Goal: Task Accomplishment & Management: Manage account settings

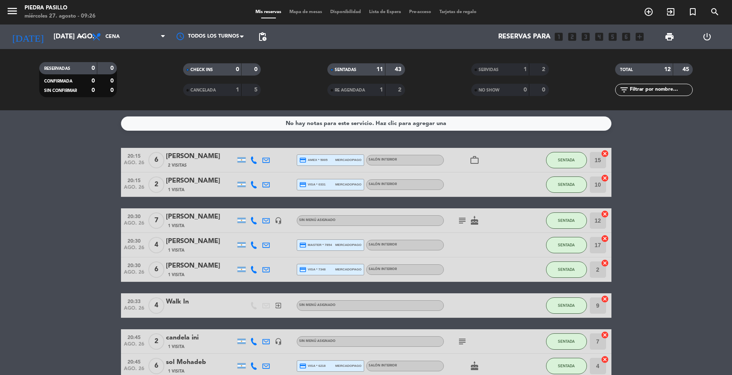
click at [40, 28] on div "[DATE] [DATE] ago. arrow_drop_down" at bounding box center [47, 37] width 82 height 18
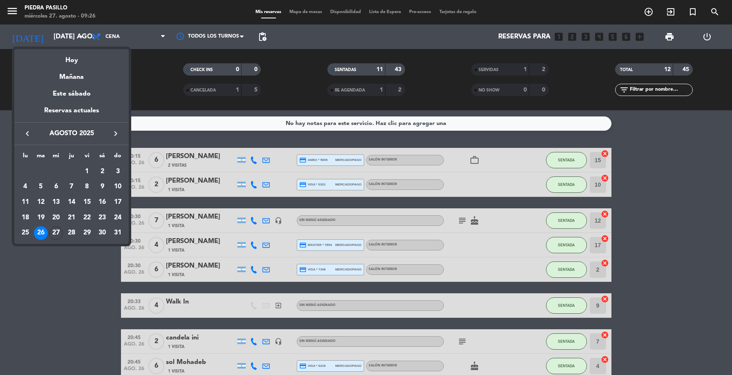
click at [56, 229] on div "27" at bounding box center [56, 233] width 14 height 14
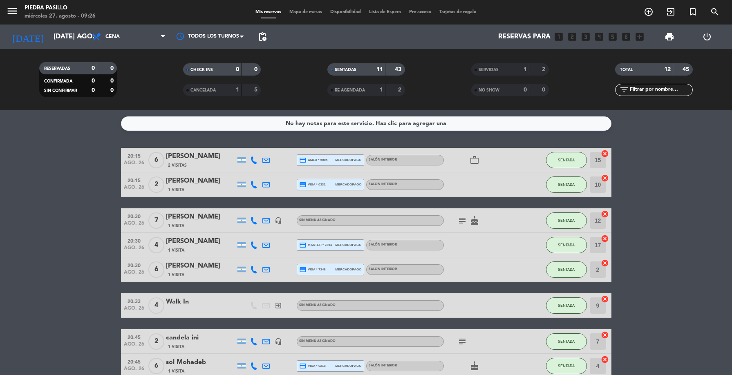
type input "mié. 27 ago."
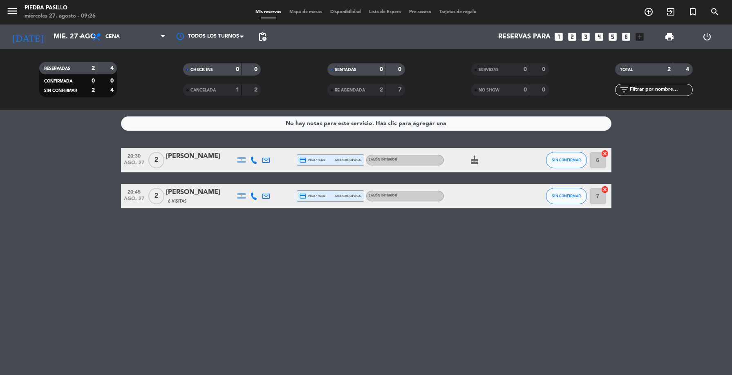
click at [309, 11] on span "Mapa de mesas" at bounding box center [305, 12] width 41 height 4
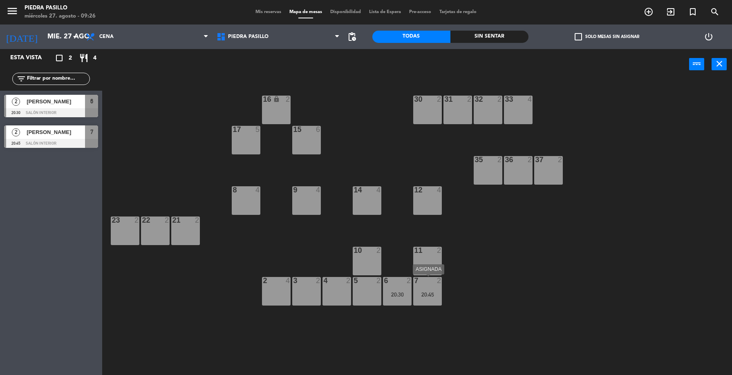
click at [432, 299] on div "7 2 20:45" at bounding box center [427, 291] width 29 height 29
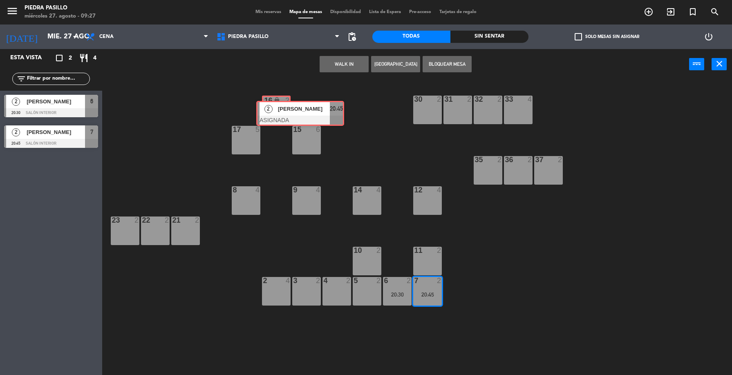
drag, startPoint x: 445, startPoint y: 326, endPoint x: 286, endPoint y: 116, distance: 263.4
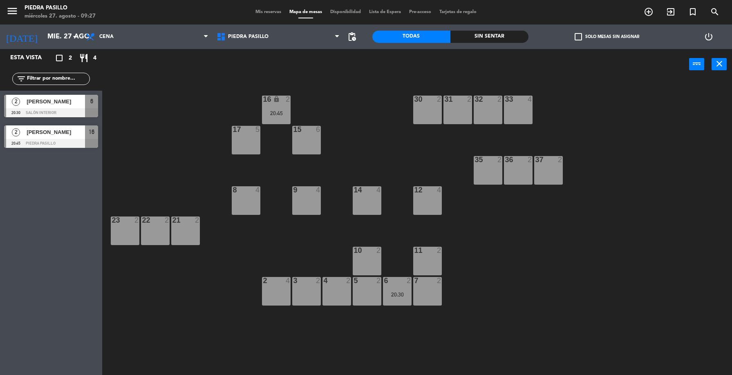
click at [399, 283] on div at bounding box center [397, 280] width 13 height 7
click at [43, 38] on input "mié. 27 ago." at bounding box center [86, 37] width 87 height 16
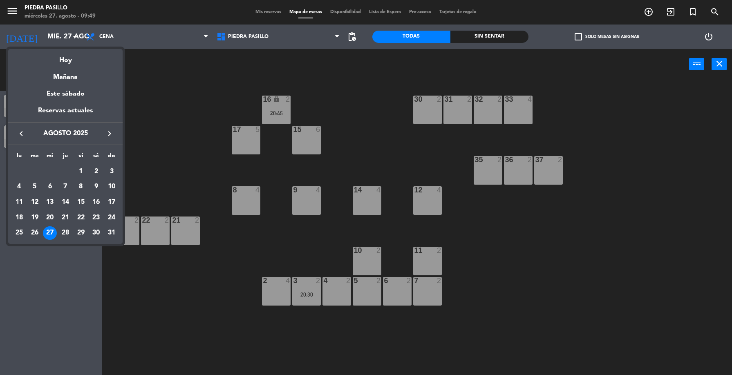
click at [63, 233] on div "28" at bounding box center [65, 233] width 14 height 14
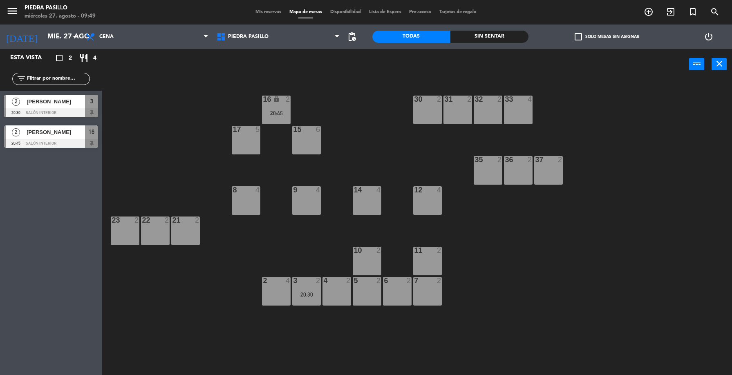
type input "jue. 28 ago."
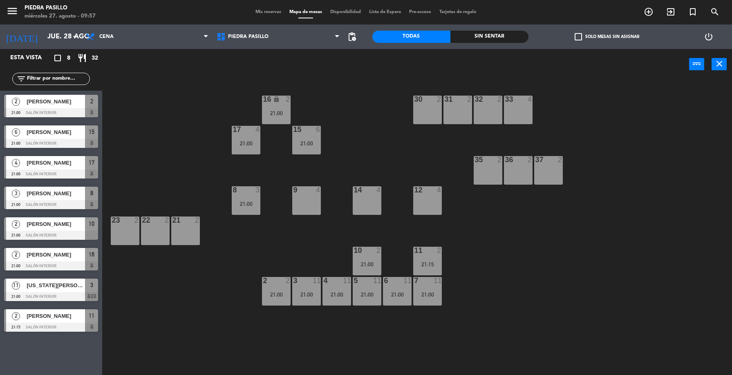
click at [365, 212] on div "14 4" at bounding box center [367, 200] width 29 height 29
click at [430, 204] on div "12 4" at bounding box center [427, 200] width 29 height 29
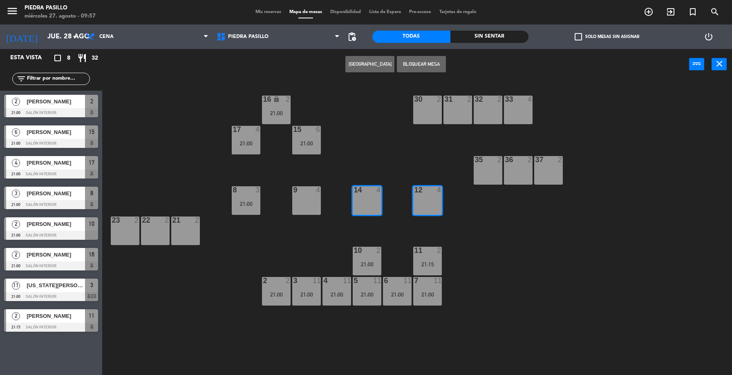
click at [365, 68] on button "[GEOGRAPHIC_DATA]" at bounding box center [369, 64] width 49 height 16
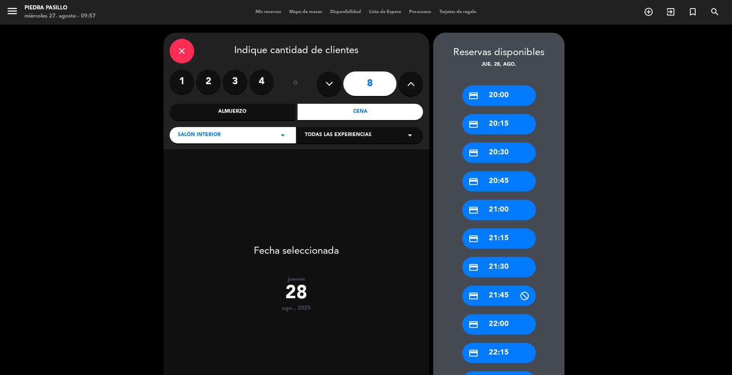
click at [502, 151] on div "credit_card 20:30" at bounding box center [499, 153] width 74 height 20
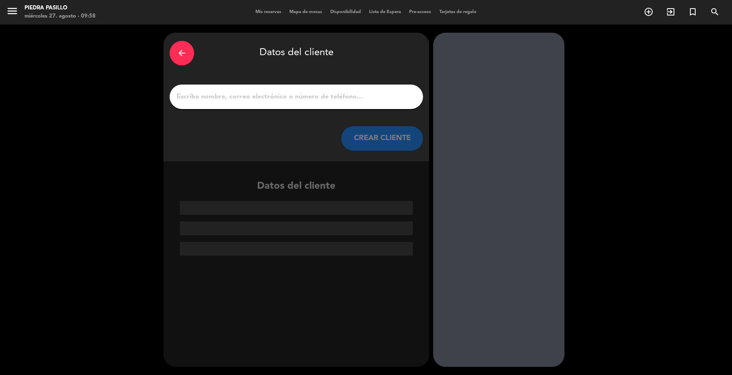
click at [281, 92] on input "1" at bounding box center [296, 96] width 241 height 11
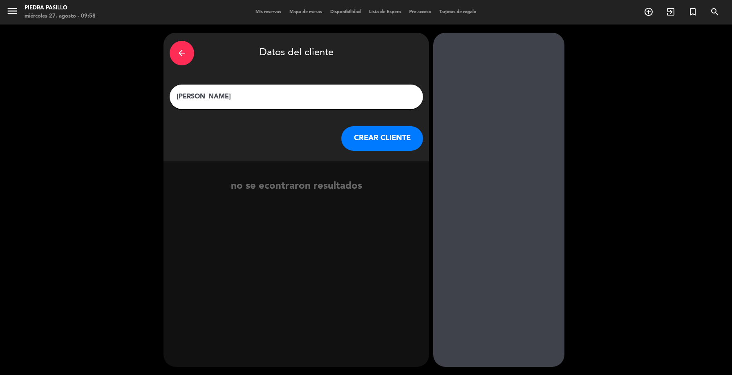
type input "[PERSON_NAME]"
click at [354, 136] on button "CREAR CLIENTE" at bounding box center [382, 138] width 82 height 25
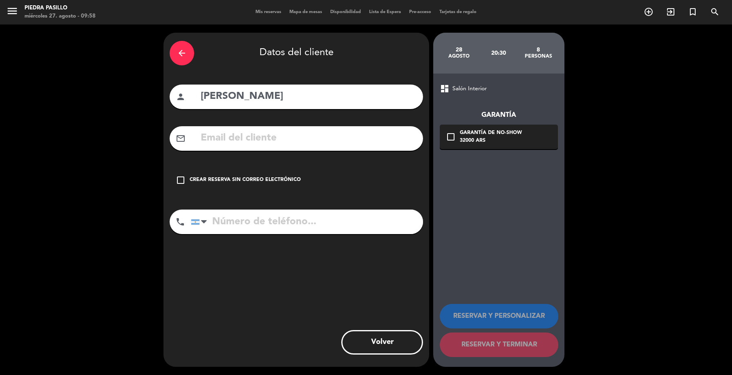
click at [271, 145] on input "text" at bounding box center [308, 138] width 217 height 17
paste input "[EMAIL_ADDRESS][DOMAIN_NAME]"
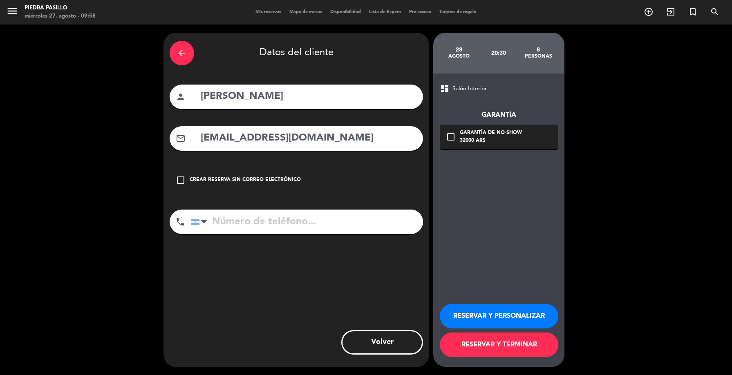
type input "[EMAIL_ADDRESS][DOMAIN_NAME]"
click at [264, 225] on input "tel" at bounding box center [307, 222] width 232 height 25
paste input "[PHONE_NUMBER]"
type input "[PHONE_NUMBER]"
click at [534, 348] on button "RESERVAR Y TERMINAR" at bounding box center [499, 345] width 119 height 25
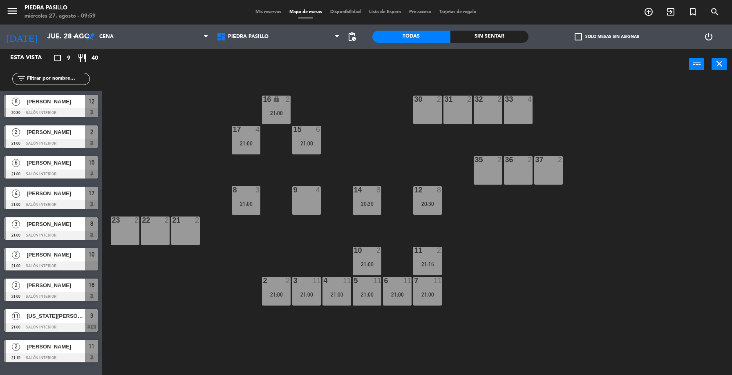
click at [264, 11] on span "Mis reservas" at bounding box center [268, 12] width 34 height 4
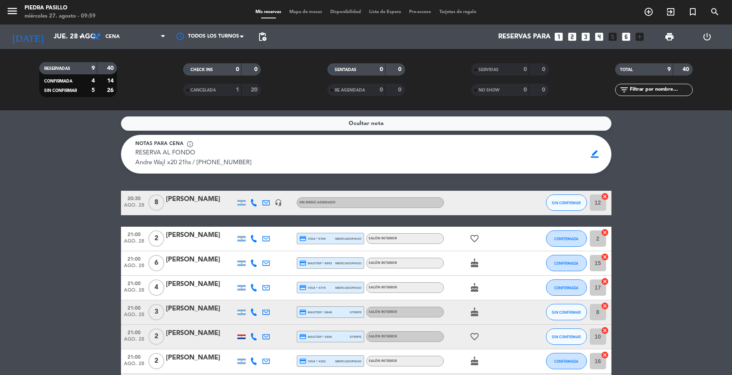
click at [187, 200] on div "[PERSON_NAME]" at bounding box center [200, 199] width 69 height 11
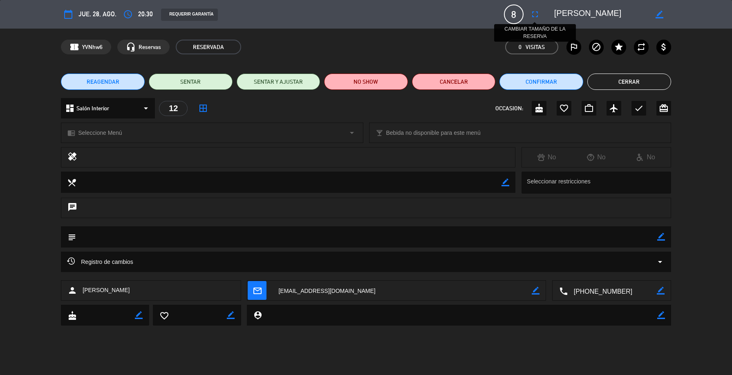
click at [531, 16] on icon "fullscreen" at bounding box center [535, 14] width 10 height 10
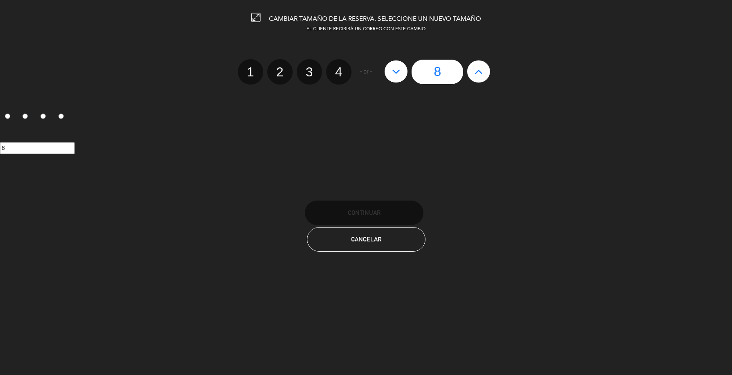
click at [402, 72] on button at bounding box center [396, 71] width 23 height 22
type input "7"
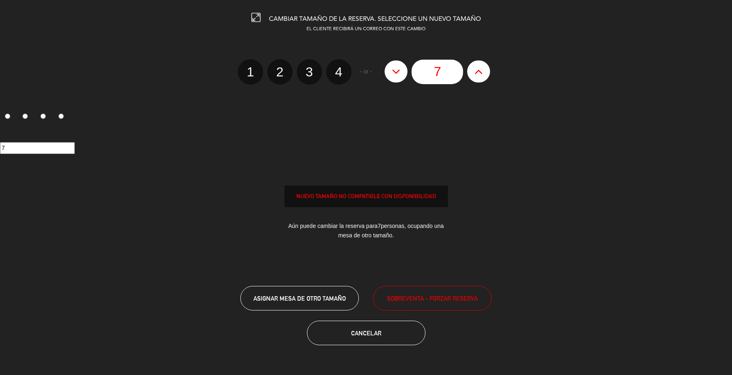
click at [402, 72] on button at bounding box center [396, 71] width 23 height 22
type input "6"
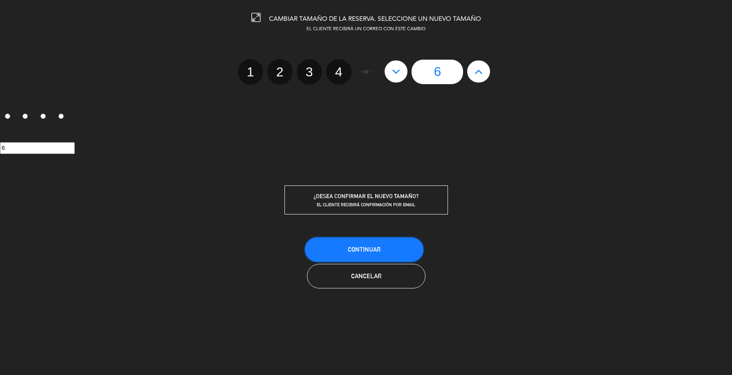
click at [387, 250] on button "Continuar" at bounding box center [364, 249] width 119 height 25
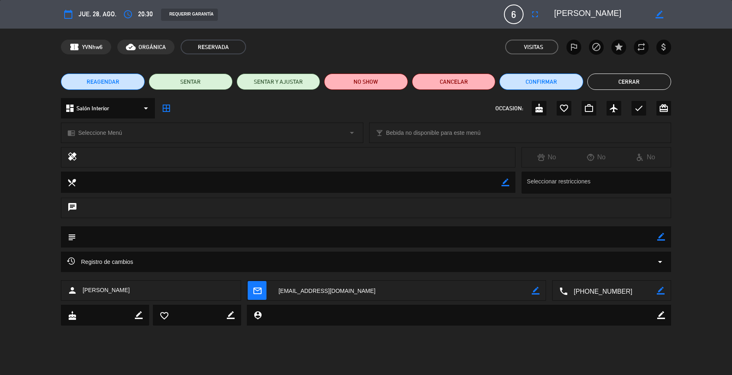
click at [651, 227] on textarea at bounding box center [366, 236] width 581 height 21
click at [659, 235] on icon "border_color" at bounding box center [661, 237] width 8 height 8
click at [615, 235] on textarea at bounding box center [366, 236] width 581 height 21
type textarea "pago 30k [PERSON_NAME]"
click at [661, 237] on icon at bounding box center [661, 237] width 8 height 8
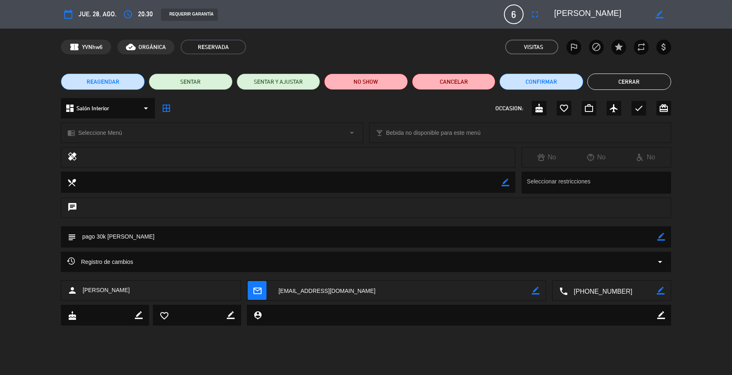
click at [610, 85] on button "Cerrar" at bounding box center [629, 82] width 84 height 16
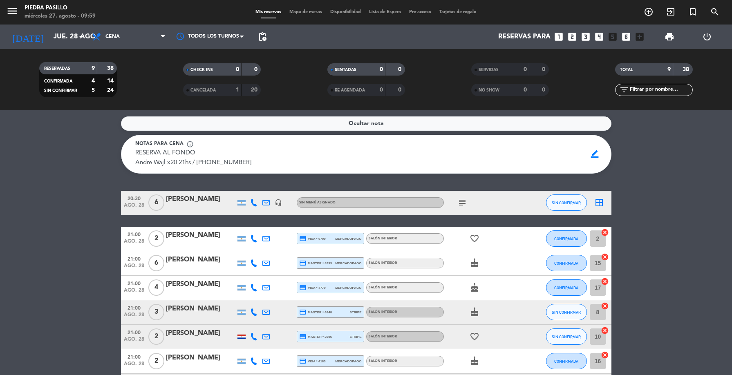
click at [304, 11] on span "Mapa de mesas" at bounding box center [305, 12] width 41 height 4
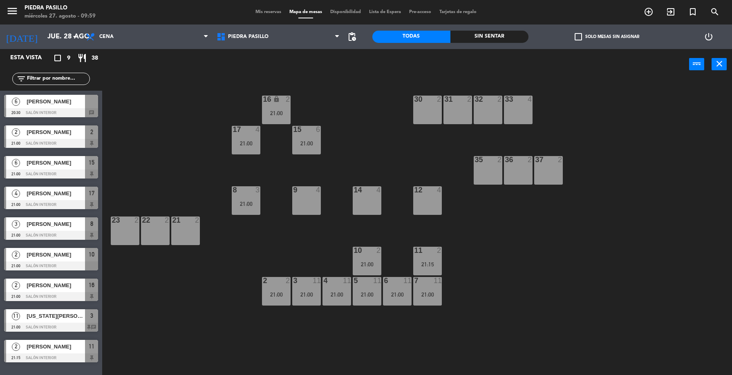
click at [271, 13] on span "Mis reservas" at bounding box center [268, 12] width 34 height 4
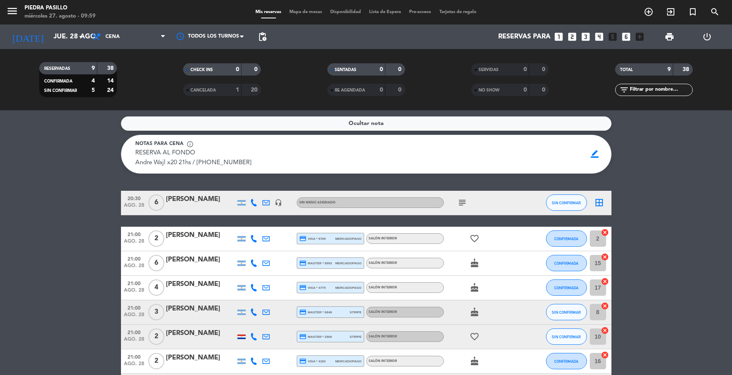
click at [604, 208] on div "border_all" at bounding box center [599, 203] width 25 height 24
click at [600, 205] on icon "border_all" at bounding box center [599, 203] width 10 height 10
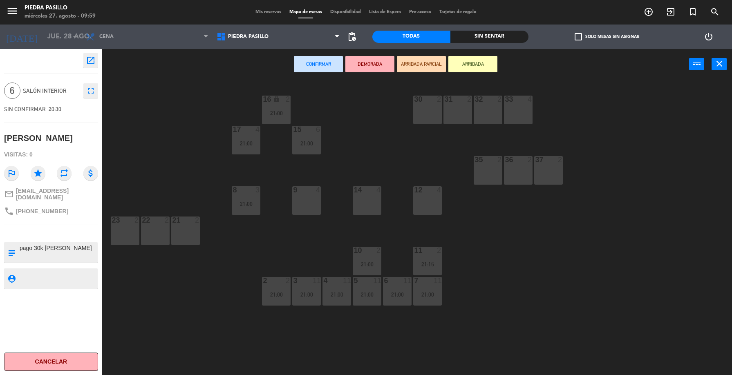
click at [369, 205] on div "14 4" at bounding box center [367, 200] width 29 height 29
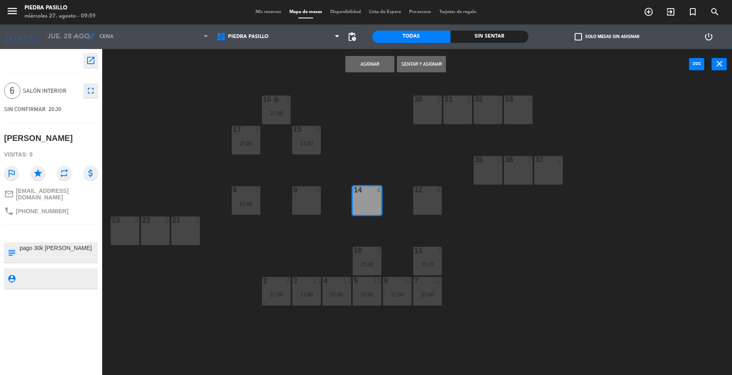
click at [427, 198] on div "12 4" at bounding box center [427, 200] width 29 height 29
click at [378, 67] on button "Asignar" at bounding box center [369, 64] width 49 height 16
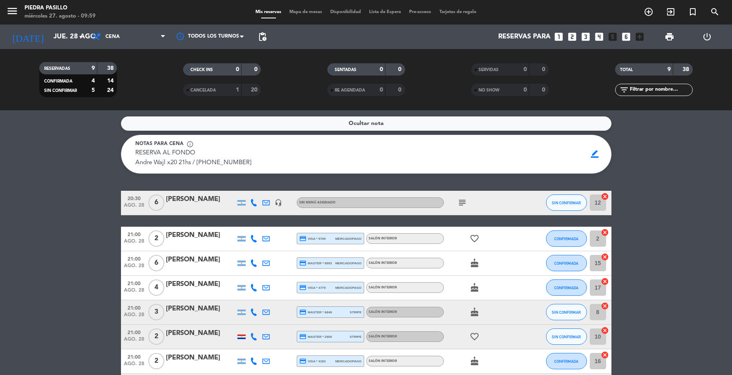
click at [293, 13] on span "Mapa de mesas" at bounding box center [305, 12] width 41 height 4
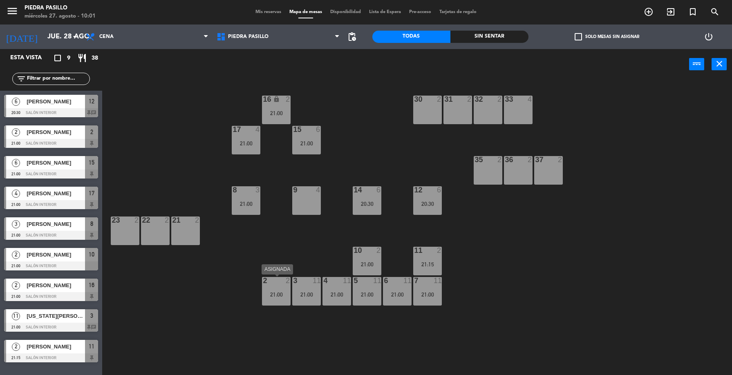
click at [282, 303] on div "2 2 21:00" at bounding box center [276, 291] width 29 height 29
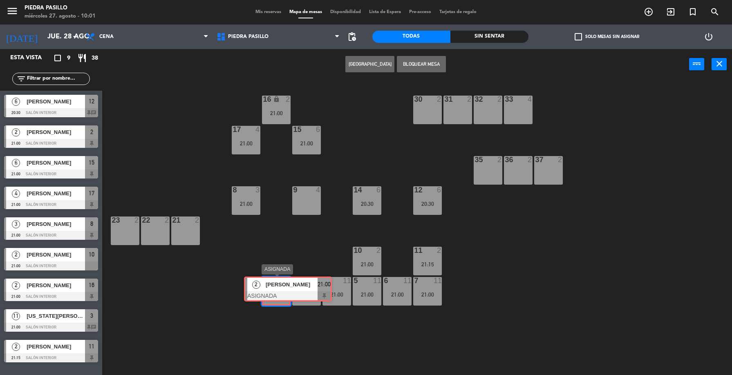
drag, startPoint x: 295, startPoint y: 324, endPoint x: 275, endPoint y: 291, distance: 39.4
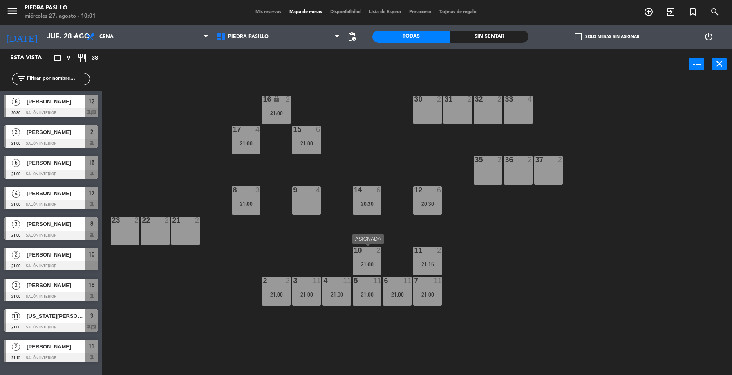
click at [357, 262] on div "21:00" at bounding box center [367, 265] width 29 height 6
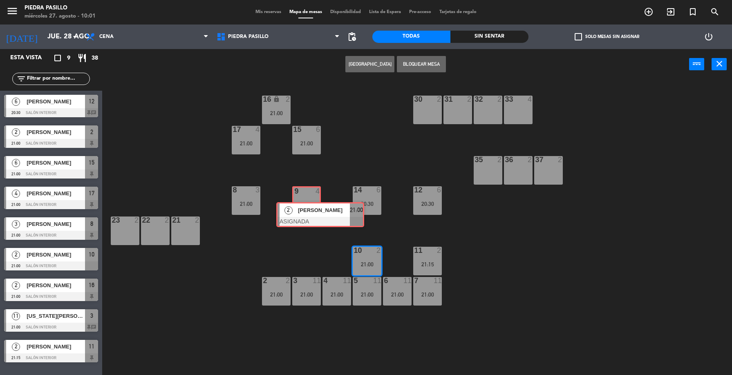
drag, startPoint x: 387, startPoint y: 283, endPoint x: 309, endPoint y: 205, distance: 110.7
